Goal: Transaction & Acquisition: Download file/media

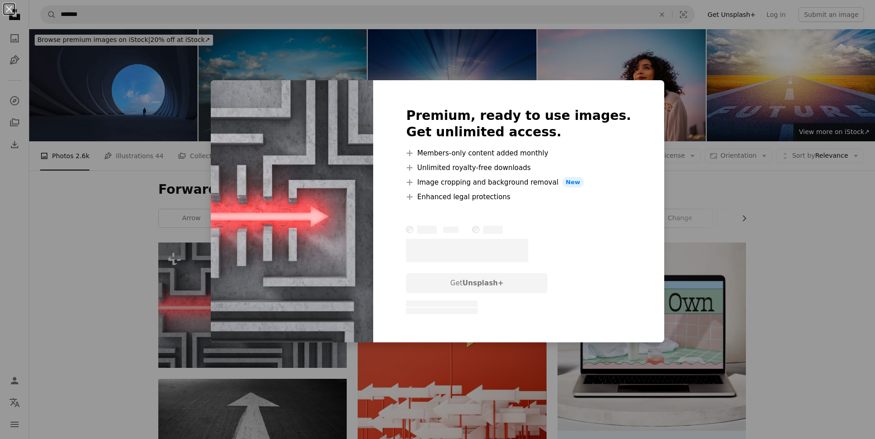
scroll to position [83, 0]
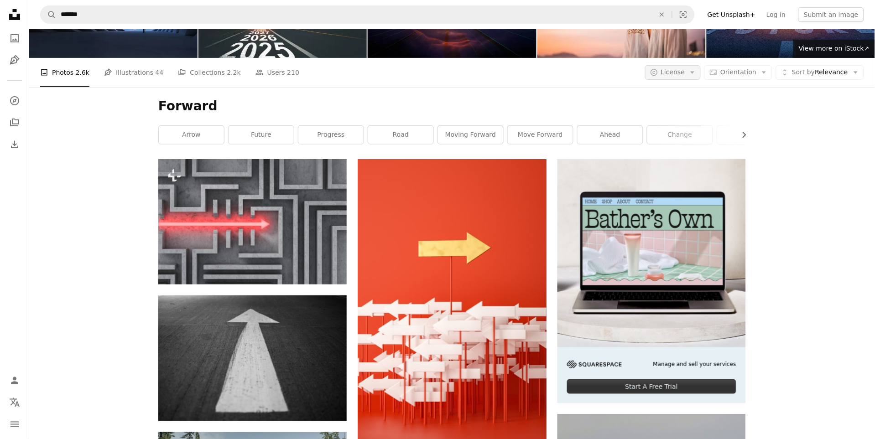
click at [690, 74] on button "A copyright icon © License Arrow down" at bounding box center [673, 72] width 56 height 15
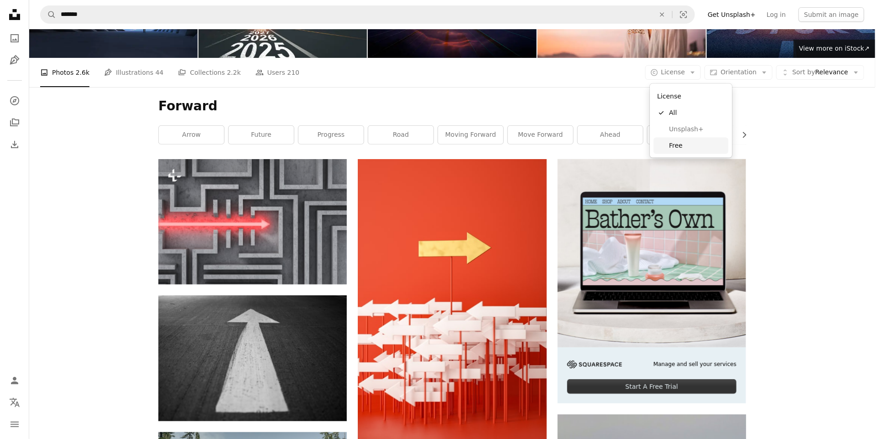
click at [684, 151] on link "Free" at bounding box center [690, 146] width 75 height 16
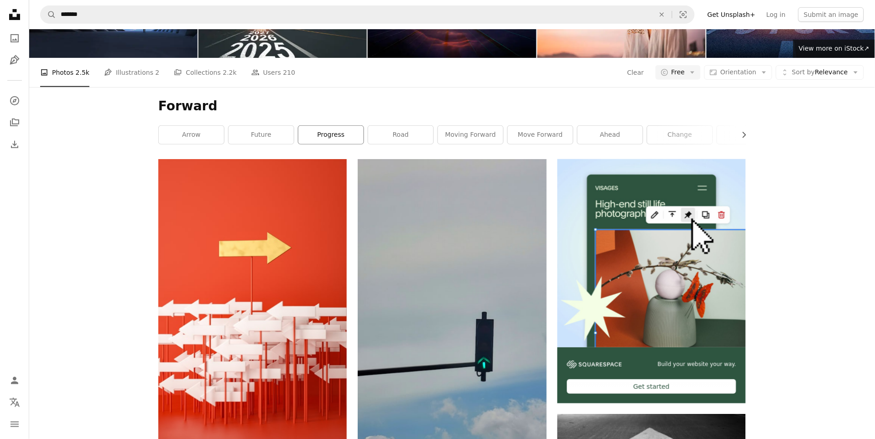
click at [319, 144] on link "progress" at bounding box center [330, 135] width 65 height 18
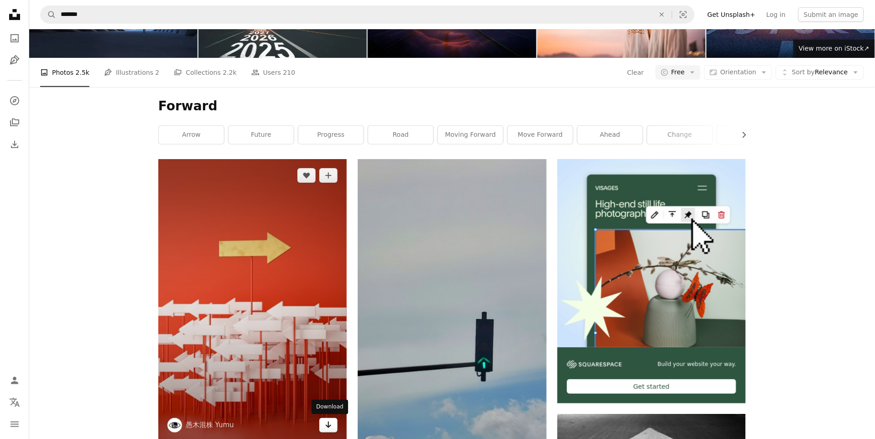
click at [331, 422] on icon "Download" at bounding box center [329, 425] width 6 height 6
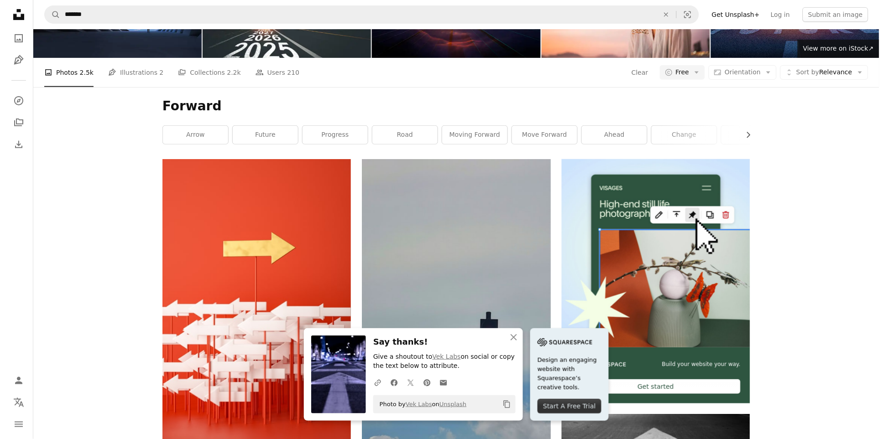
scroll to position [0, 0]
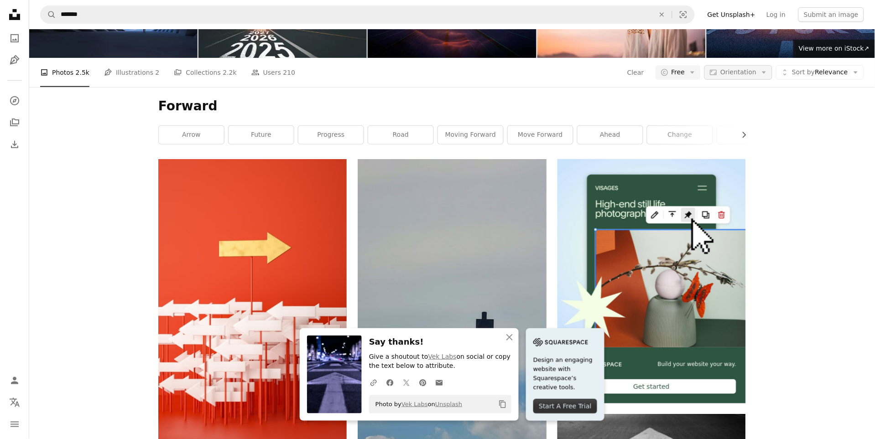
click at [755, 76] on span "Orientation" at bounding box center [738, 71] width 36 height 7
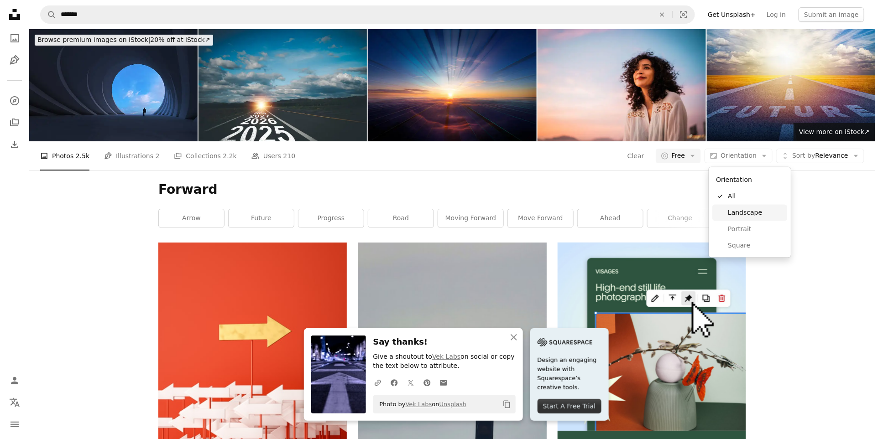
click at [751, 209] on span "Landscape" at bounding box center [756, 212] width 56 height 9
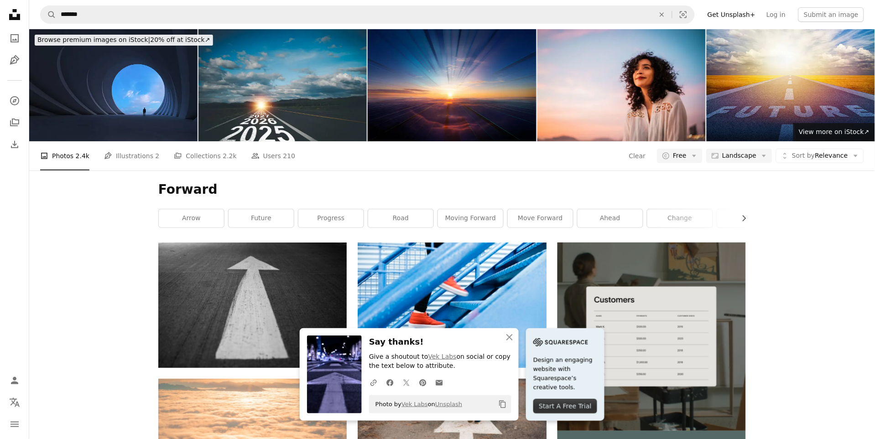
scroll to position [213, 0]
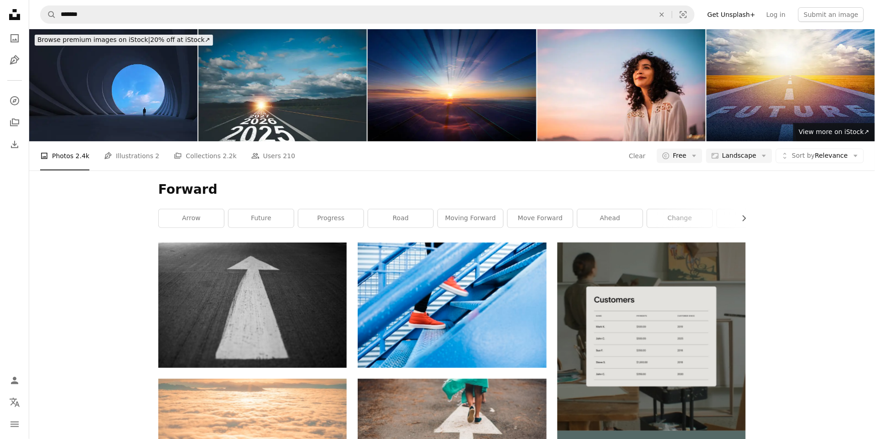
scroll to position [0, 0]
click at [468, 224] on link "moving forward" at bounding box center [470, 218] width 65 height 18
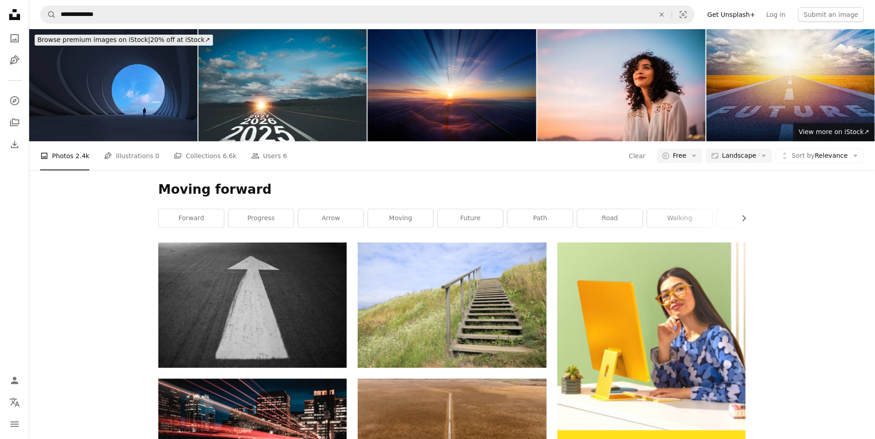
scroll to position [468, 0]
